Goal: Task Accomplishment & Management: Use online tool/utility

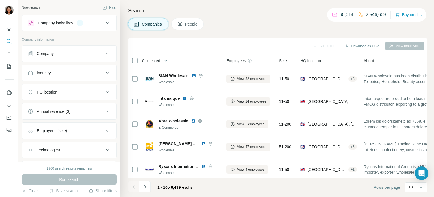
click at [107, 91] on icon at bounding box center [107, 91] width 7 height 7
click at [77, 105] on input "text" at bounding box center [69, 106] width 83 height 10
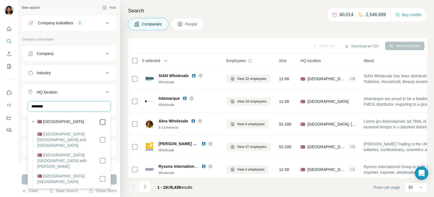
type input "********"
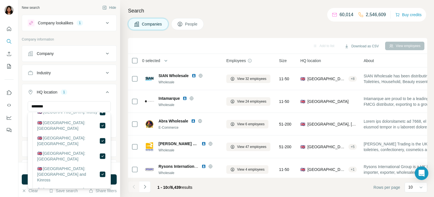
scroll to position [2808, 0]
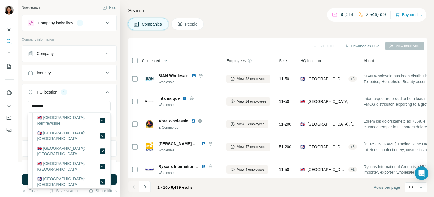
click at [4, 146] on div at bounding box center [9, 98] width 18 height 197
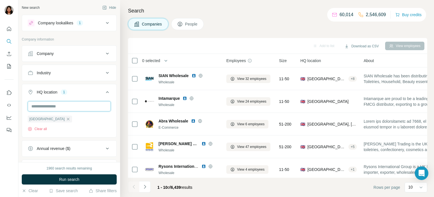
click at [70, 106] on input "text" at bounding box center [69, 106] width 83 height 10
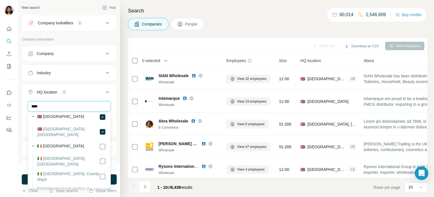
scroll to position [0, 0]
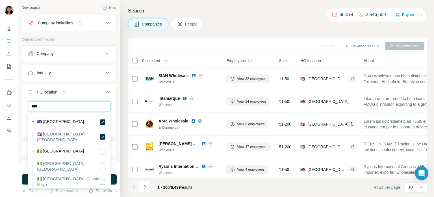
type input "****"
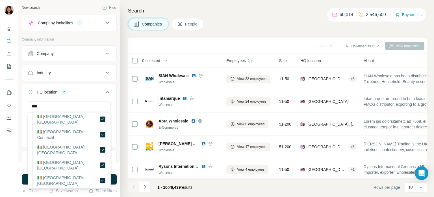
click at [5, 154] on div at bounding box center [9, 98] width 18 height 197
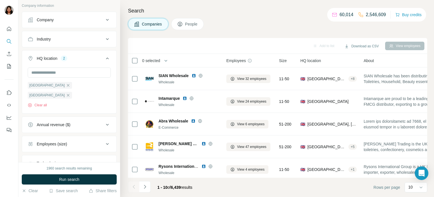
scroll to position [46, 0]
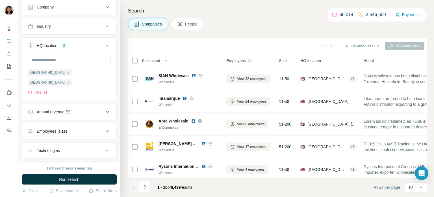
click at [109, 128] on icon at bounding box center [107, 131] width 7 height 7
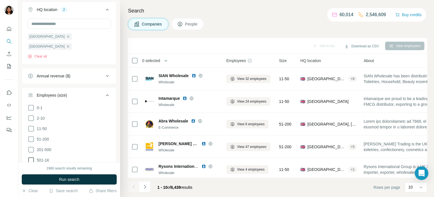
scroll to position [93, 0]
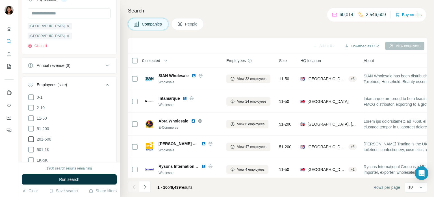
click at [34, 136] on icon at bounding box center [31, 139] width 6 height 6
drag, startPoint x: 33, startPoint y: 118, endPoint x: 32, endPoint y: 114, distance: 4.7
click at [33, 125] on icon at bounding box center [31, 128] width 7 height 7
click at [32, 115] on icon at bounding box center [31, 118] width 7 height 7
click at [30, 104] on icon at bounding box center [31, 107] width 7 height 7
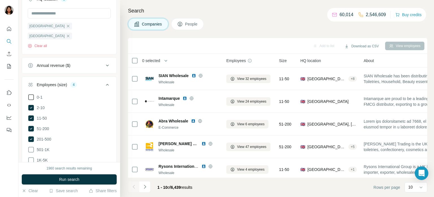
click at [29, 94] on icon at bounding box center [31, 97] width 7 height 7
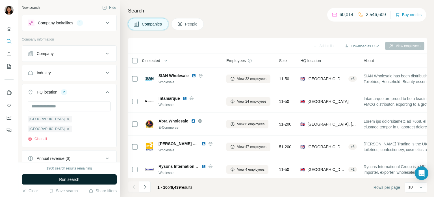
click at [59, 176] on span "Run search" at bounding box center [69, 179] width 20 height 6
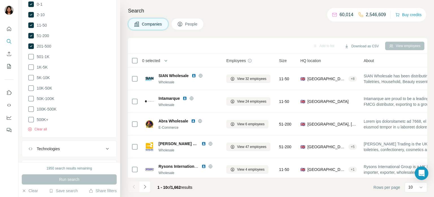
scroll to position [204, 0]
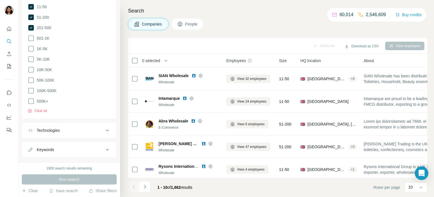
click at [104, 123] on button "Technologies" at bounding box center [69, 130] width 94 height 14
click at [110, 127] on icon at bounding box center [107, 130] width 7 height 7
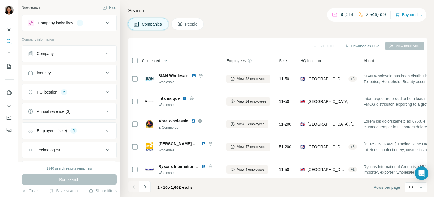
click at [105, 53] on icon at bounding box center [107, 53] width 7 height 7
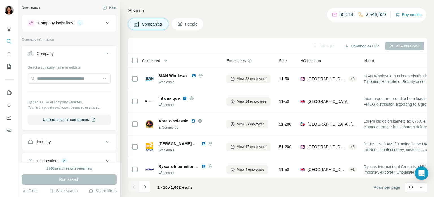
click at [105, 53] on icon at bounding box center [107, 53] width 7 height 7
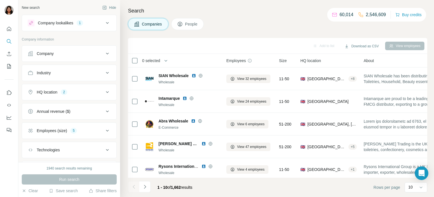
click at [104, 74] on div "Industry" at bounding box center [66, 73] width 76 height 6
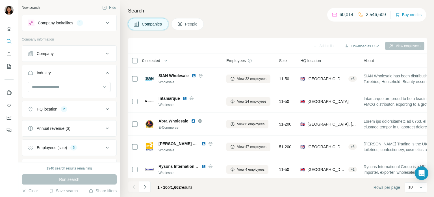
click at [104, 73] on icon at bounding box center [107, 72] width 7 height 7
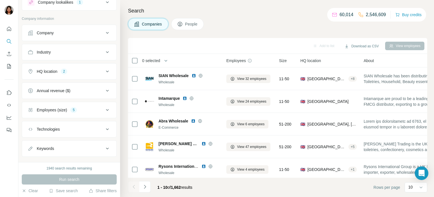
scroll to position [30, 0]
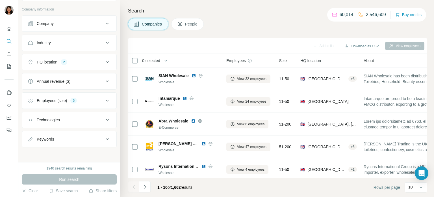
click at [70, 152] on div "New search Hide Company lookalikes 1 Company information Company Industry HQ lo…" at bounding box center [69, 81] width 102 height 162
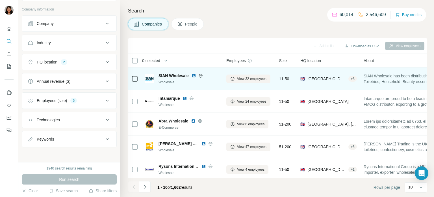
click at [202, 75] on icon at bounding box center [200, 75] width 5 height 5
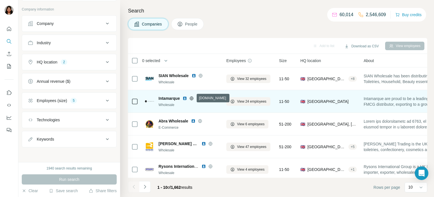
click at [192, 98] on icon at bounding box center [191, 98] width 5 height 5
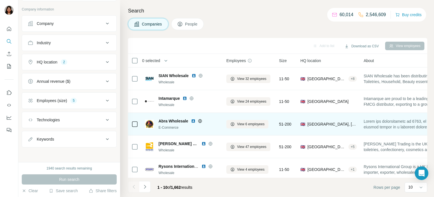
click at [200, 121] on icon at bounding box center [199, 121] width 1 height 4
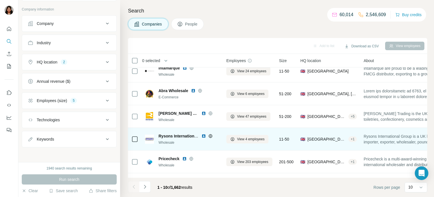
scroll to position [46, 0]
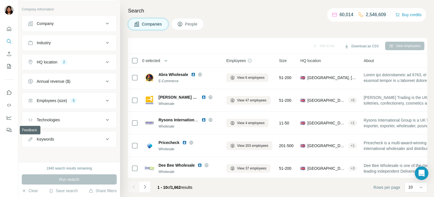
drag, startPoint x: 10, startPoint y: 144, endPoint x: 10, endPoint y: 148, distance: 3.7
click at [10, 148] on div at bounding box center [9, 98] width 18 height 197
drag, startPoint x: 120, startPoint y: 24, endPoint x: 93, endPoint y: 25, distance: 26.6
click at [93, 25] on div "New search Hide Company lookalikes 1 Company information Company Industry HQ lo…" at bounding box center [69, 81] width 102 height 162
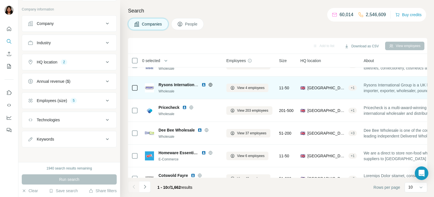
scroll to position [93, 0]
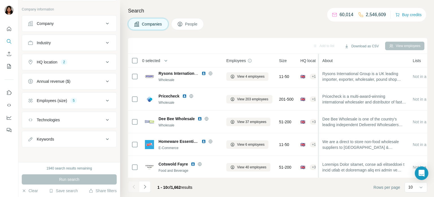
drag, startPoint x: 363, startPoint y: 120, endPoint x: 323, endPoint y: 124, distance: 40.9
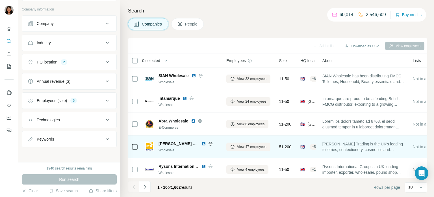
scroll to position [46, 0]
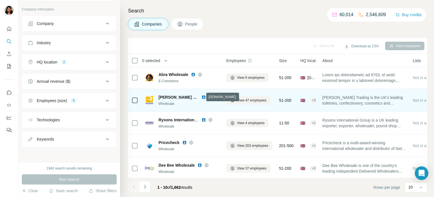
click at [208, 96] on icon at bounding box center [210, 97] width 5 height 5
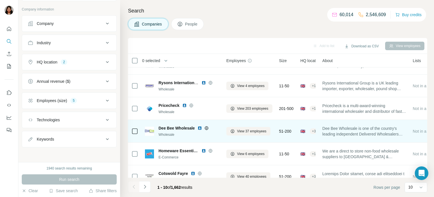
scroll to position [93, 0]
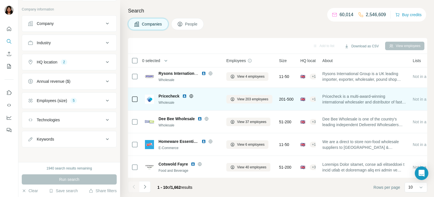
click at [190, 96] on icon at bounding box center [191, 96] width 5 height 5
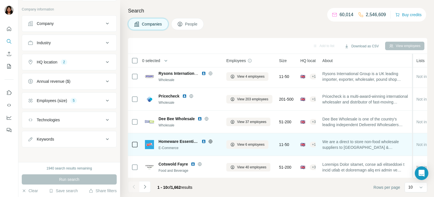
drag, startPoint x: 411, startPoint y: 128, endPoint x: 413, endPoint y: 134, distance: 5.9
click at [413, 135] on div at bounding box center [412, 174] width 1 height 240
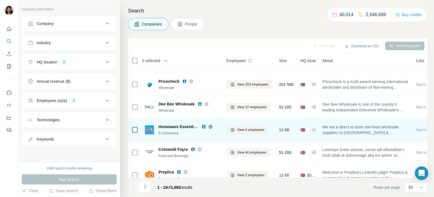
scroll to position [116, 0]
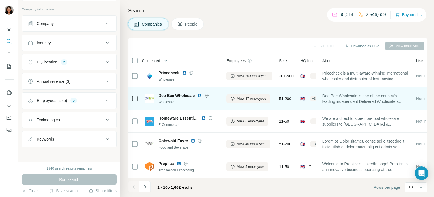
click at [206, 95] on icon at bounding box center [206, 95] width 1 height 4
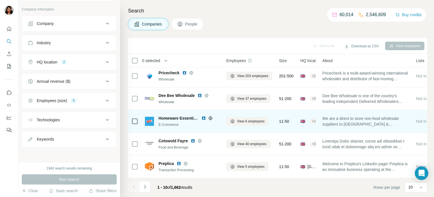
click at [210, 118] on icon at bounding box center [210, 118] width 1 height 4
